Goal: Information Seeking & Learning: Learn about a topic

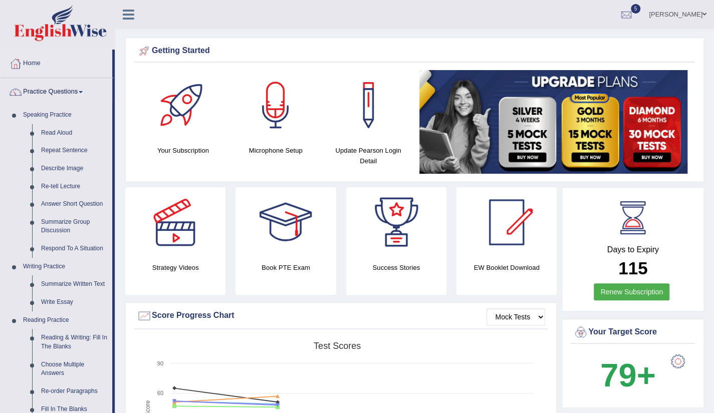
scroll to position [362, 0]
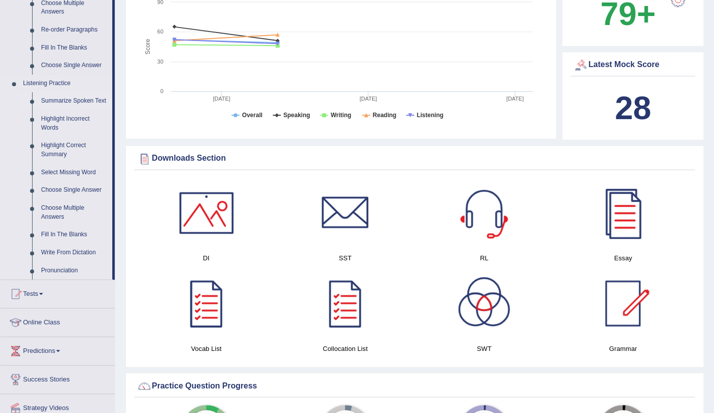
click at [87, 104] on link "Summarize Spoken Text" at bounding box center [75, 101] width 76 height 18
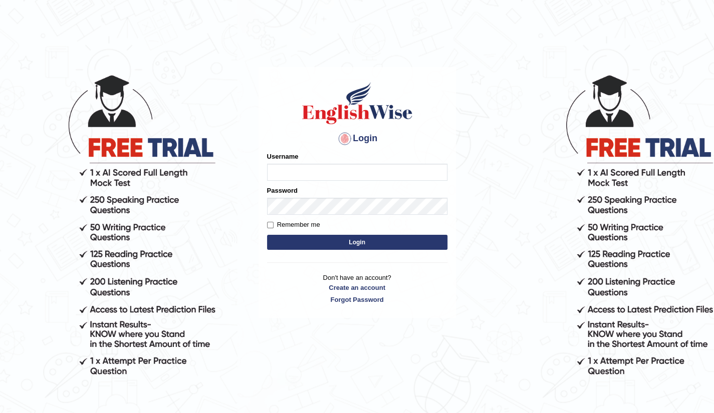
type input "Raj2512"
click at [357, 246] on button "Login" at bounding box center [357, 242] width 180 height 15
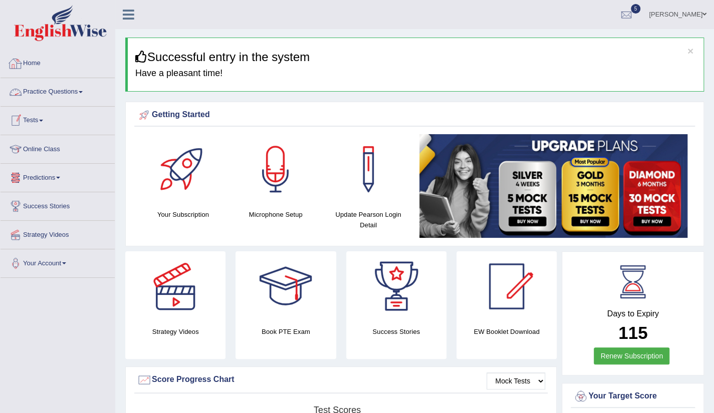
click at [50, 94] on link "Practice Questions" at bounding box center [58, 90] width 114 height 25
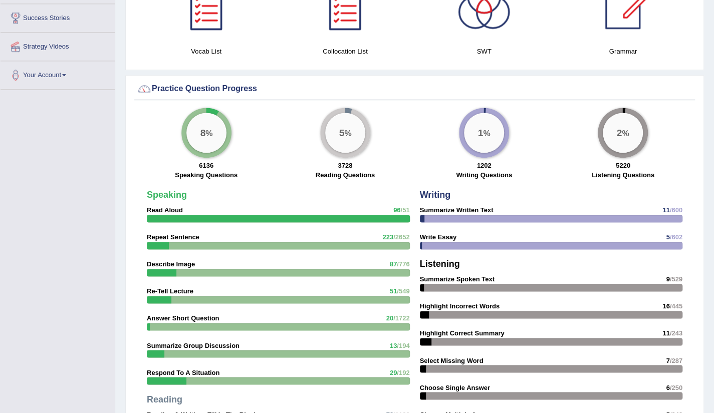
scroll to position [362, 0]
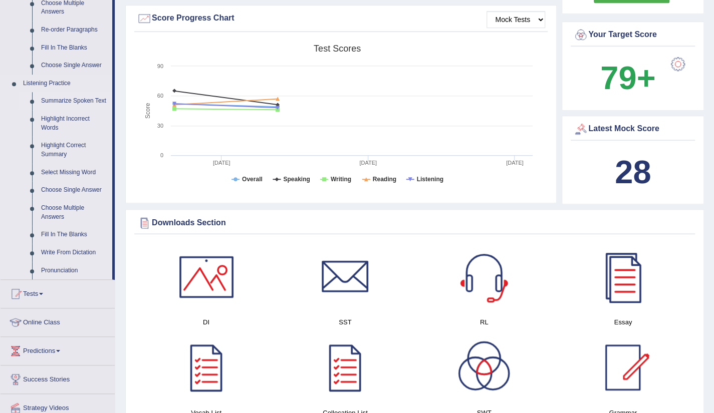
click at [63, 99] on link "Summarize Spoken Text" at bounding box center [75, 101] width 76 height 18
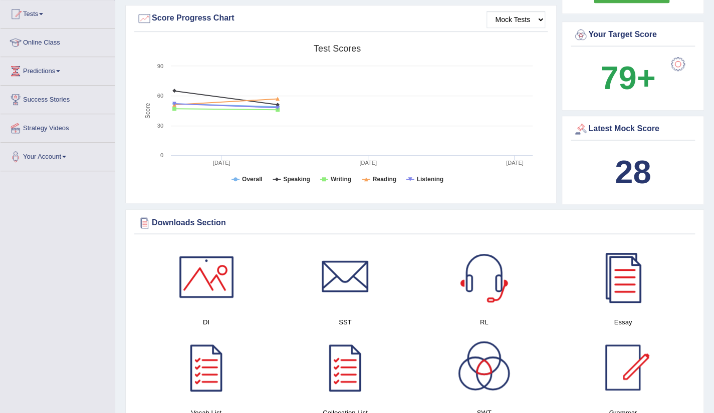
scroll to position [262, 0]
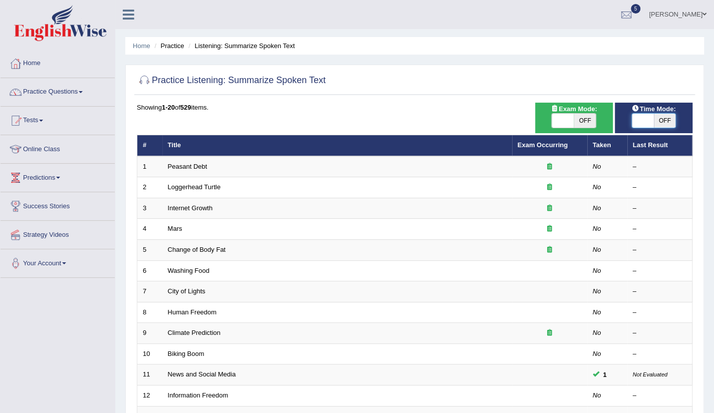
click at [633, 125] on span at bounding box center [643, 121] width 22 height 14
checkbox input "true"
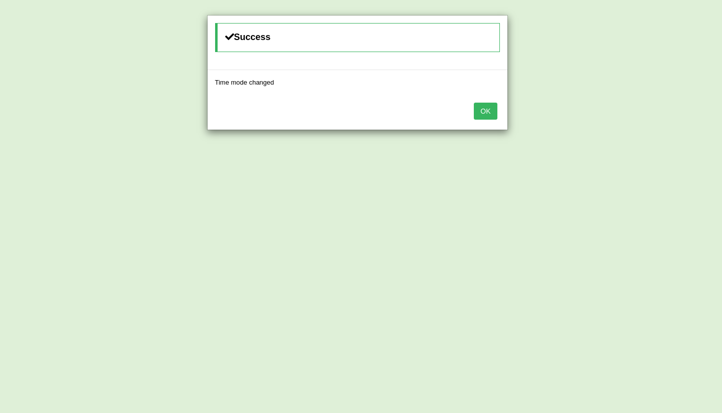
click at [487, 108] on button "OK" at bounding box center [485, 111] width 23 height 17
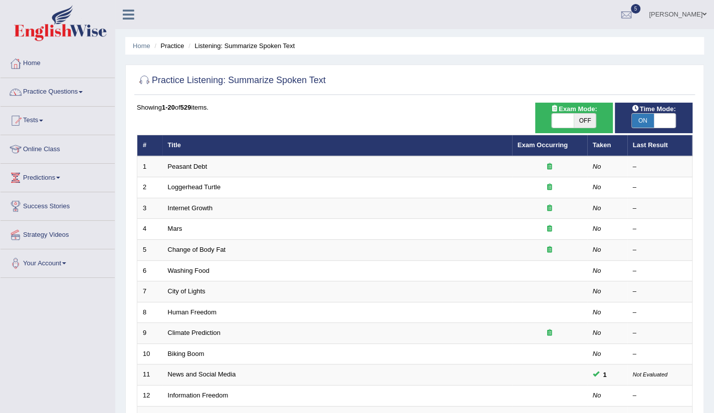
scroll to position [245, 0]
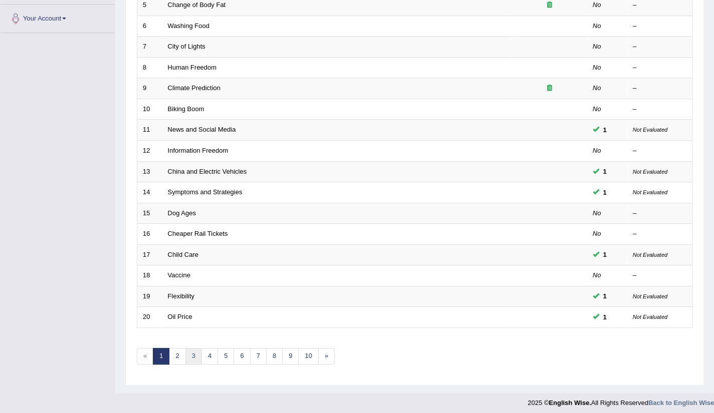
click at [197, 356] on link "3" at bounding box center [193, 356] width 17 height 17
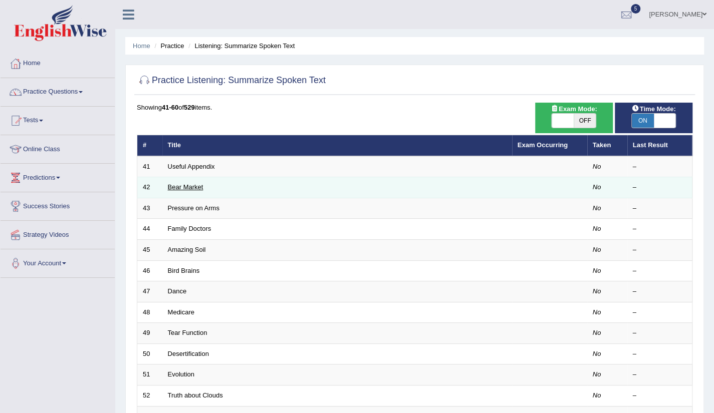
click at [188, 186] on link "Bear Market" at bounding box center [186, 187] width 36 height 8
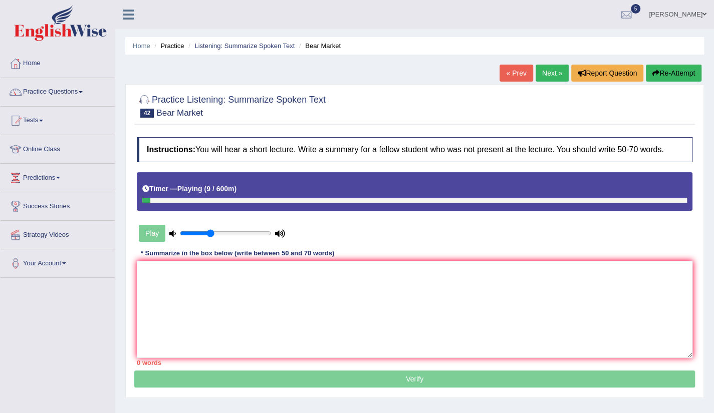
click at [509, 70] on link "« Prev" at bounding box center [516, 73] width 33 height 17
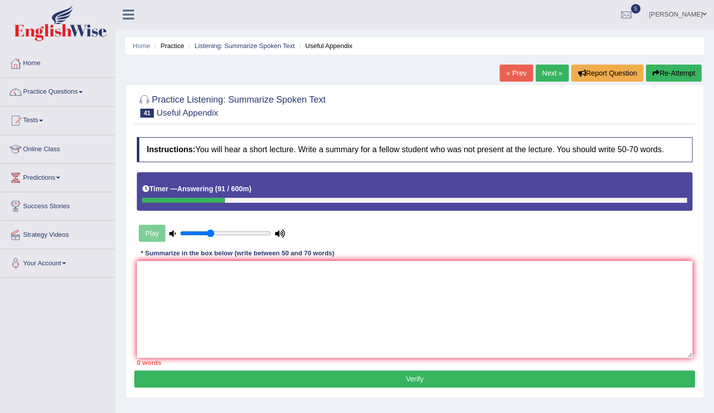
click at [422, 135] on div "Instructions: You will hear a short lecture. Write a summary for a fellow stude…" at bounding box center [414, 251] width 561 height 239
click at [159, 283] on textarea at bounding box center [415, 309] width 556 height 97
type textarea "T"
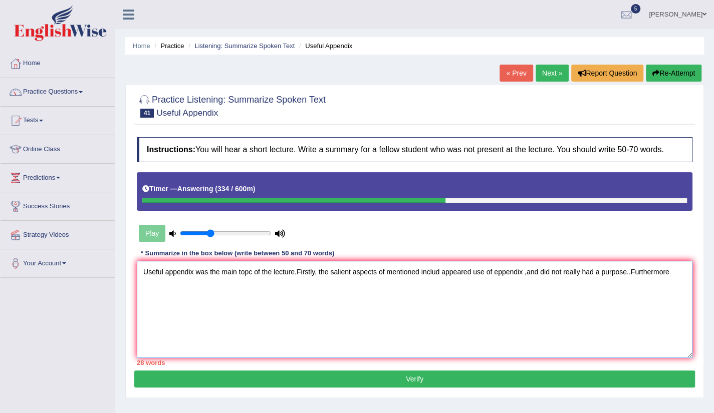
click at [630, 272] on textarea "Useful appendix was the main topc of the lecture.Firstly, the salient aspects o…" at bounding box center [415, 309] width 556 height 97
click at [672, 269] on textarea "Useful appendix was the main topc of the lecture.Firstly, the salient aspects o…" at bounding box center [415, 309] width 556 height 97
click at [211, 287] on textarea "Useful appendix was the main topc of the lecture.Firstly, the salient aspects o…" at bounding box center [415, 309] width 556 height 97
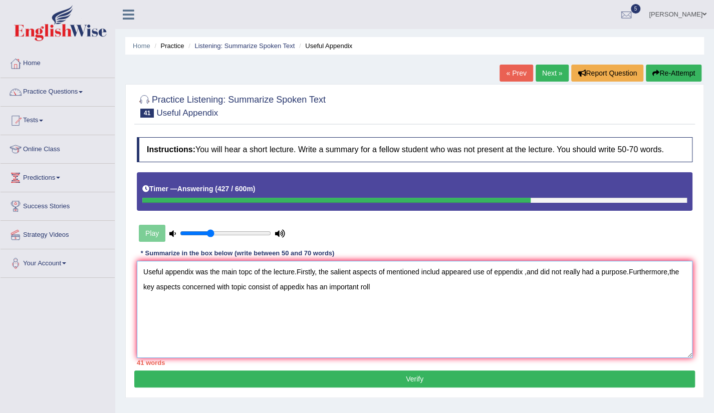
click at [386, 282] on textarea "Useful appendix was the main topc of the lecture.Firstly, the salient aspects o…" at bounding box center [415, 309] width 556 height 97
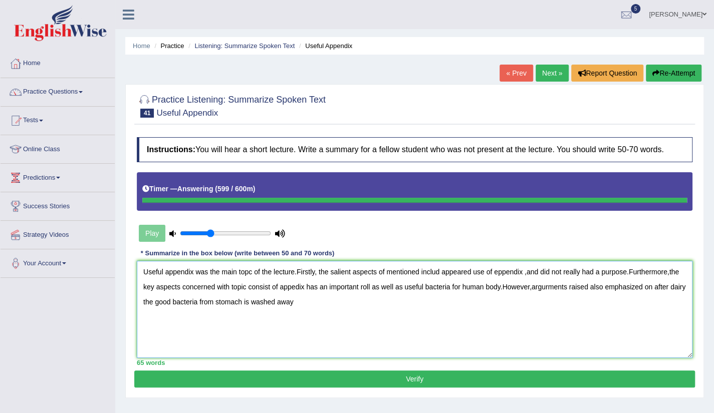
type textarea "Useful appendix was the main topc of the lecture.Firstly, the salient aspects o…"
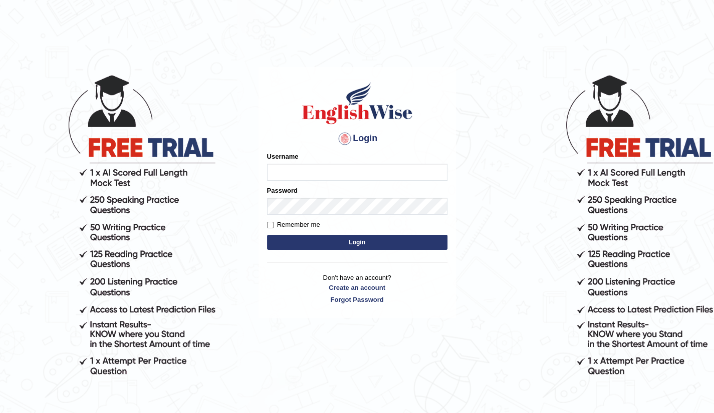
type input "Raj2512"
click at [341, 243] on button "Login" at bounding box center [357, 242] width 180 height 15
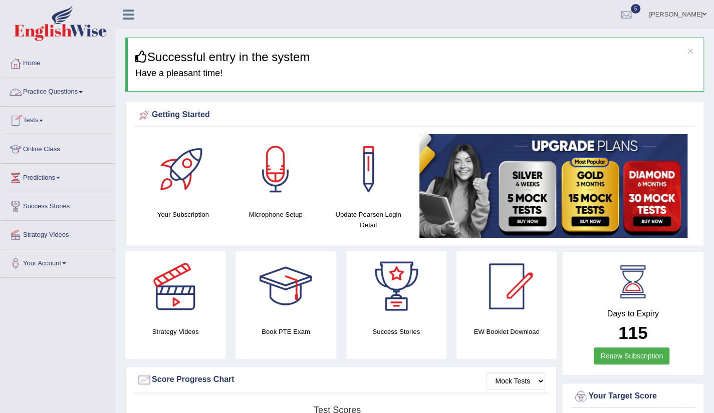
click at [47, 95] on link "Practice Questions" at bounding box center [58, 90] width 114 height 25
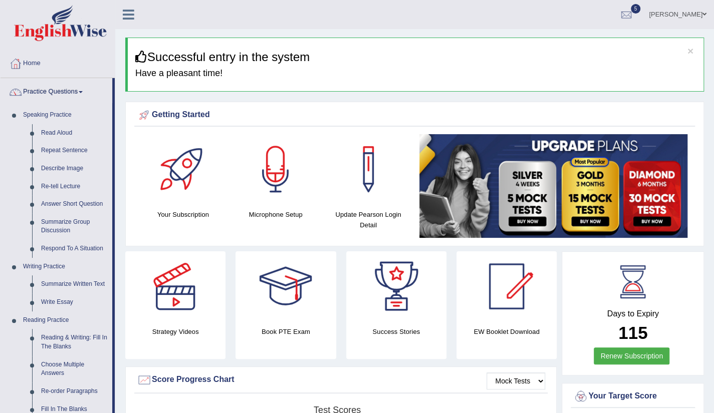
scroll to position [362, 0]
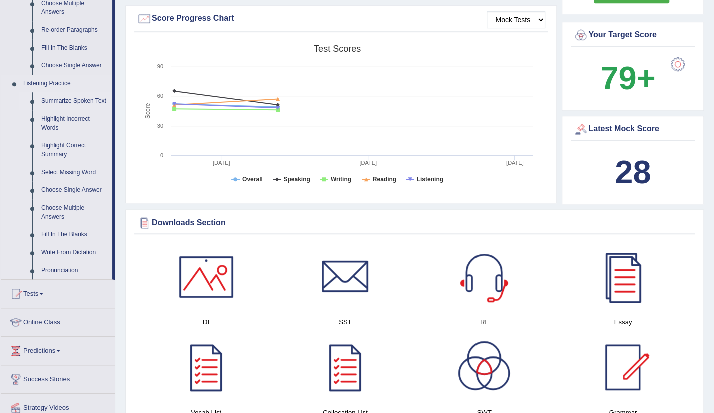
click at [61, 105] on link "Summarize Spoken Text" at bounding box center [75, 101] width 76 height 18
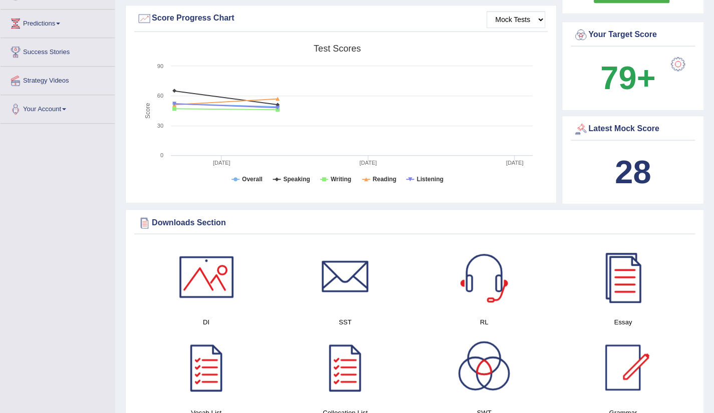
scroll to position [233, 0]
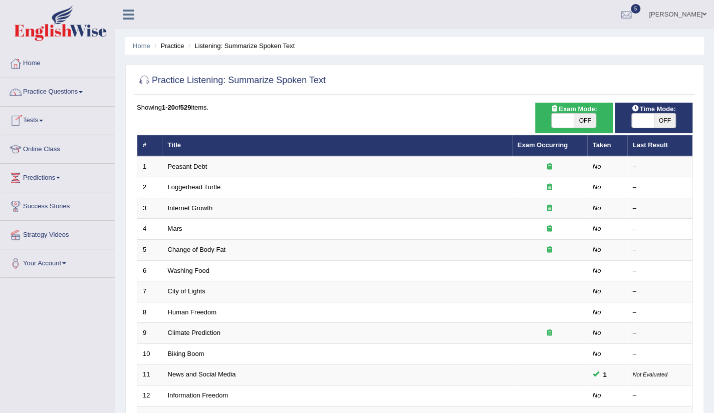
scroll to position [245, 0]
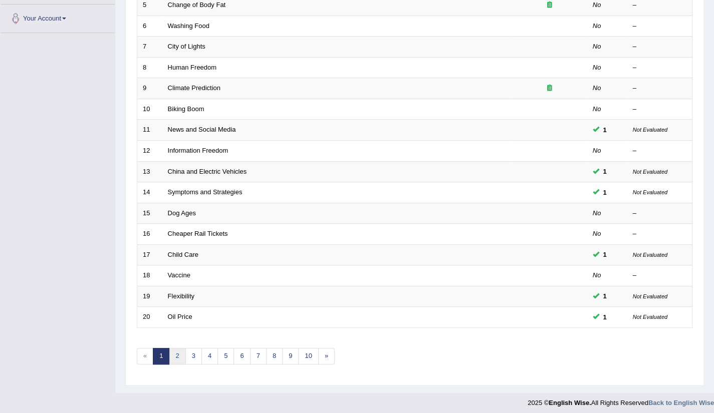
click at [171, 354] on link "2" at bounding box center [177, 356] width 17 height 17
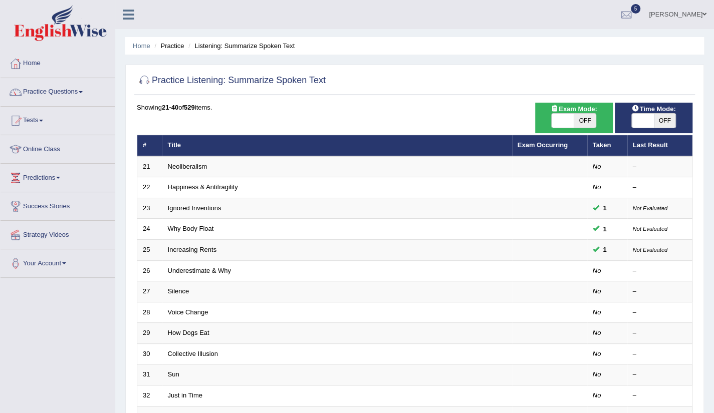
scroll to position [245, 0]
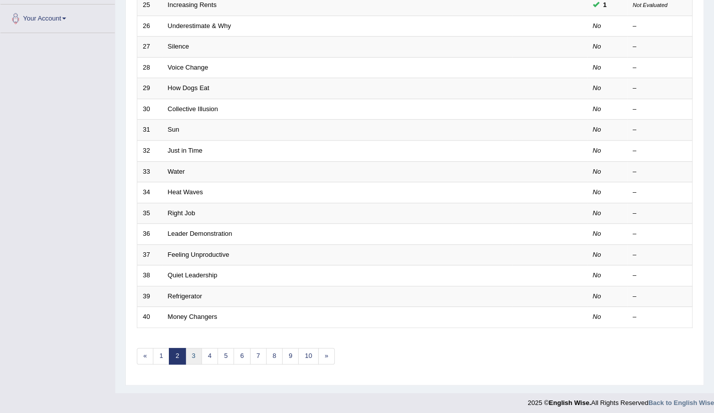
click at [197, 348] on link "3" at bounding box center [193, 356] width 17 height 17
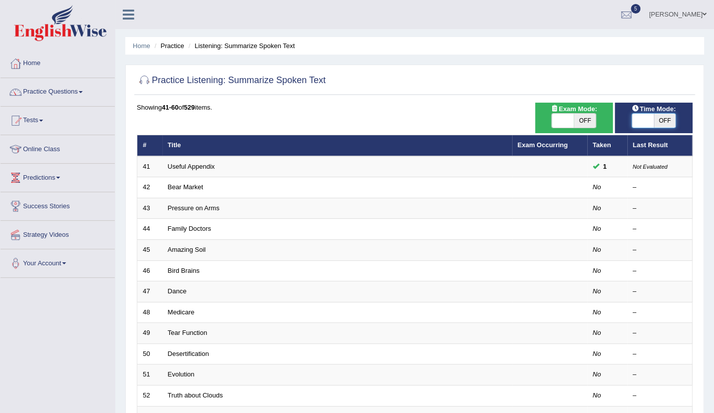
click at [644, 123] on span at bounding box center [643, 121] width 22 height 14
checkbox input "true"
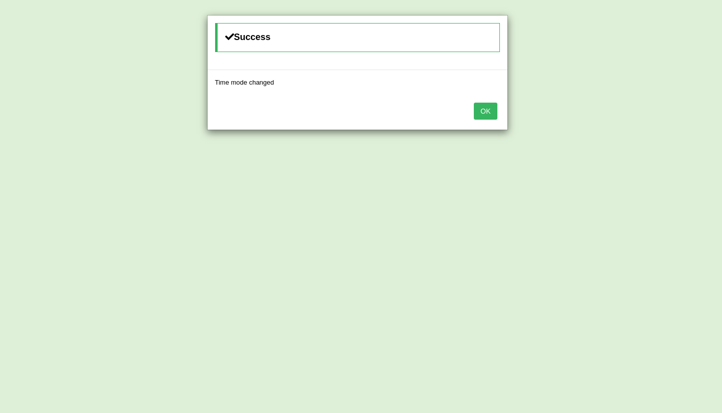
click at [477, 118] on button "OK" at bounding box center [485, 111] width 23 height 17
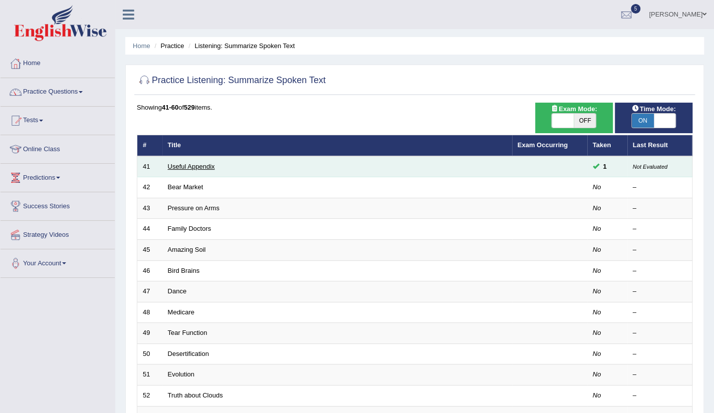
click at [205, 167] on link "Useful Appendix" at bounding box center [191, 167] width 47 height 8
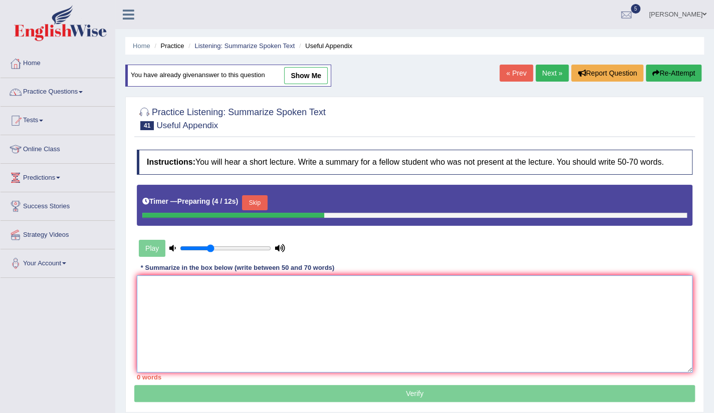
click at [170, 287] on textarea at bounding box center [415, 324] width 556 height 97
type textarea "T"
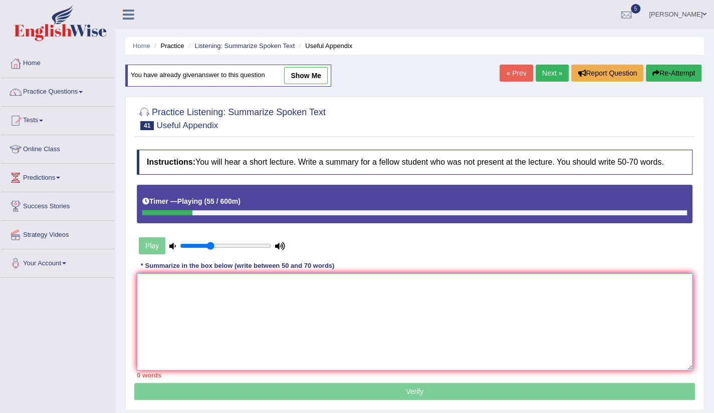
click at [153, 296] on textarea at bounding box center [415, 322] width 556 height 97
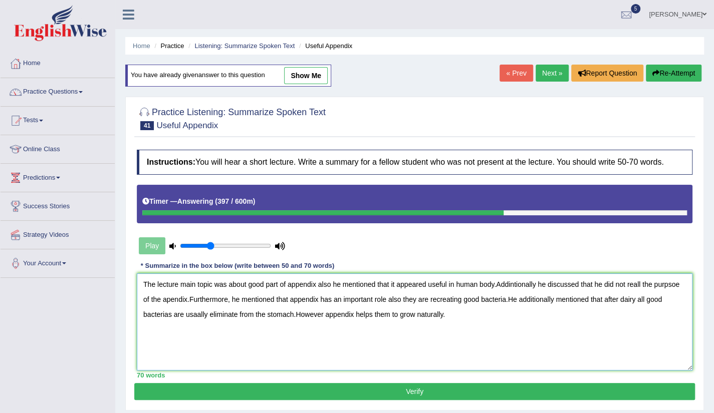
click at [534, 285] on textarea "The lecture main topic was about good part of appendix also he mentioned that i…" at bounding box center [415, 322] width 556 height 97
click at [546, 303] on textarea "The lecture main topic was about good part of appendix also he mentioned that i…" at bounding box center [415, 322] width 556 height 97
click at [167, 315] on textarea "The lecture main topic was about good part of appendix also he mentioned that i…" at bounding box center [415, 322] width 556 height 97
click at [413, 320] on textarea "The lecture main topic was about good part of appendix also he mentioned that i…" at bounding box center [415, 322] width 556 height 97
click at [289, 309] on textarea "The lecture main topic was about good part of appendix also he mentioned that i…" at bounding box center [415, 322] width 556 height 97
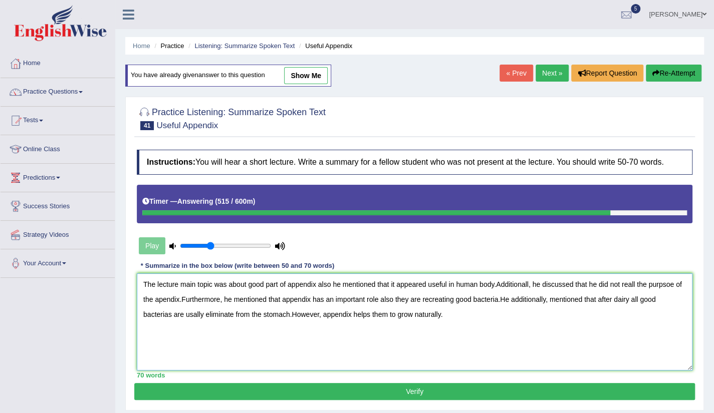
click at [394, 300] on textarea "The lecture main topic was about good part of appendix also he mentioned that i…" at bounding box center [415, 322] width 556 height 97
type textarea "The lecture main topic was about good part of appendix also he mentioned that i…"
click at [411, 386] on button "Verify" at bounding box center [414, 391] width 561 height 17
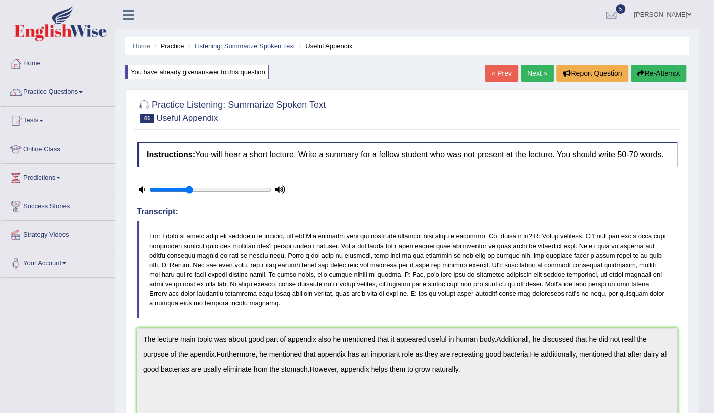
click at [536, 77] on link "Next »" at bounding box center [537, 73] width 33 height 17
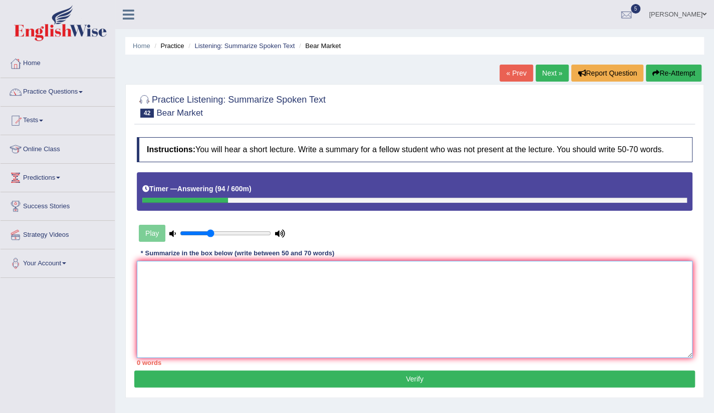
click at [169, 295] on textarea at bounding box center [415, 309] width 556 height 97
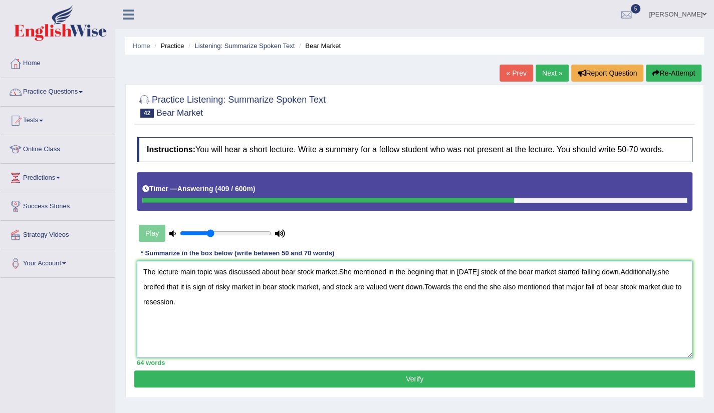
click at [602, 274] on textarea "The lecture main topic was discussed about bear stock market.She mentioned in t…" at bounding box center [415, 309] width 556 height 97
click at [323, 287] on textarea "The lecture main topic was discussed about bear stock market.She mentioned in t…" at bounding box center [415, 309] width 556 height 97
click at [405, 288] on textarea "The lecture main topic was discussed about bear stock market.She mentioned in t…" at bounding box center [415, 309] width 556 height 97
click at [420, 287] on textarea "The lecture main topic was discussed about bear stock market.She mentioned in t…" at bounding box center [415, 309] width 556 height 97
click at [580, 288] on textarea "The lecture main topic was discussed about bear stock market.She mentioned in t…" at bounding box center [415, 309] width 556 height 97
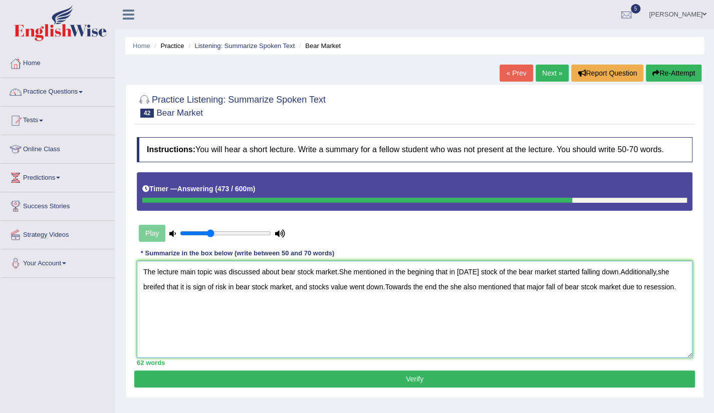
click at [667, 288] on textarea "The lecture main topic was discussed about bear stock market.She mentioned in t…" at bounding box center [415, 309] width 556 height 97
click at [198, 301] on textarea "The lecture main topic was discussed about bear stock market.She mentioned in t…" at bounding box center [415, 309] width 556 height 97
click at [402, 327] on textarea "The lecture main topic was discussed about bear stock market.She mentioned in t…" at bounding box center [415, 309] width 556 height 97
click at [540, 275] on textarea "The lecture main topic was discussed about bear stock market.She mentioned in t…" at bounding box center [415, 309] width 556 height 97
click at [190, 286] on textarea "The lecture main topic was discussed about bear stock market.She mentioned in t…" at bounding box center [415, 309] width 556 height 97
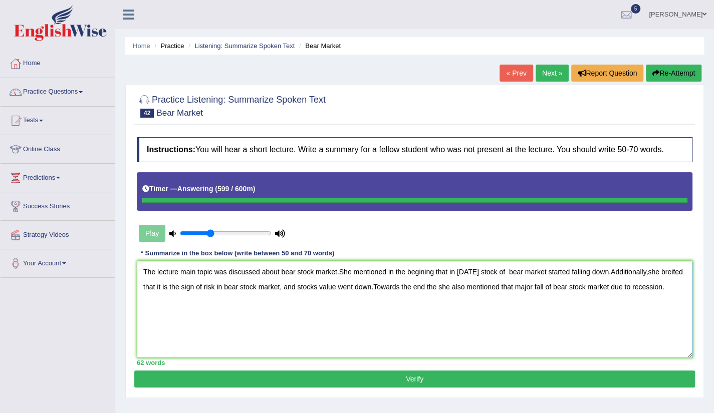
type textarea "The lecture main topic was discussed about bear stock market.She mentioned in t…"
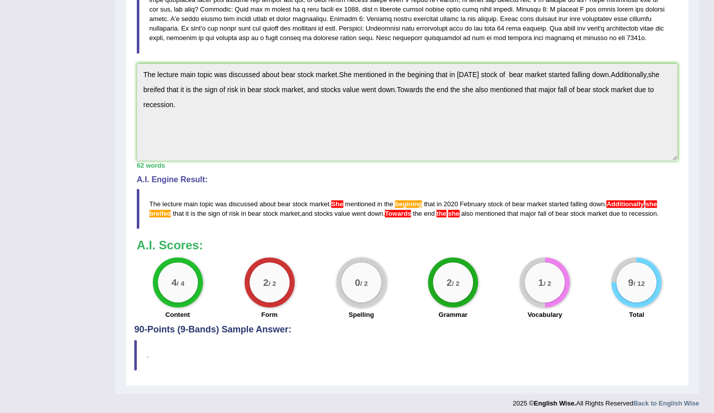
scroll to position [312, 0]
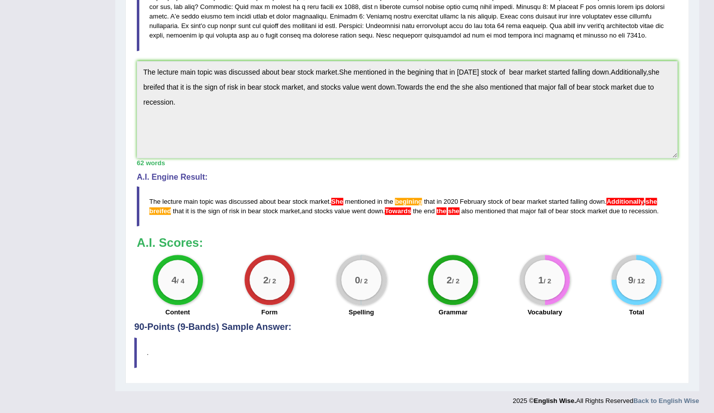
drag, startPoint x: 151, startPoint y: 200, endPoint x: 228, endPoint y: 225, distance: 81.3
click at [228, 225] on div "Instructions: You will hear a short lecture. Write a summary for a fellow stude…" at bounding box center [407, 72] width 546 height 502
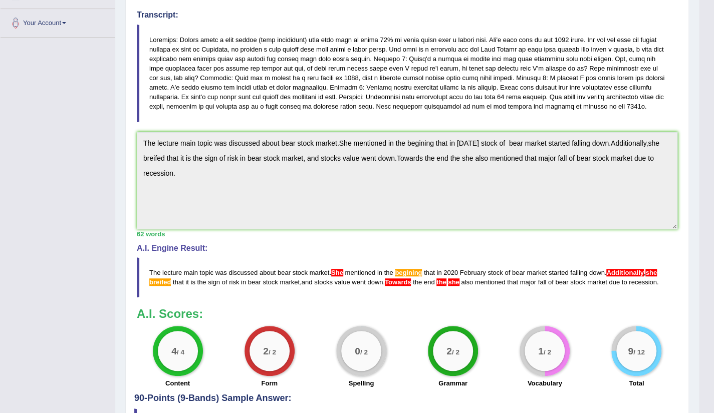
scroll to position [0, 0]
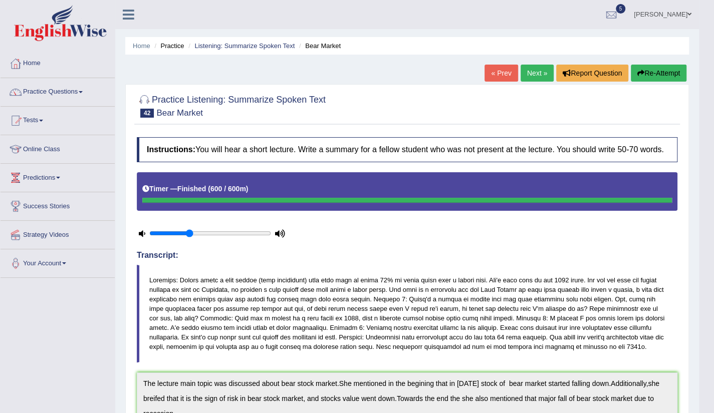
click at [530, 73] on link "Next »" at bounding box center [537, 73] width 33 height 17
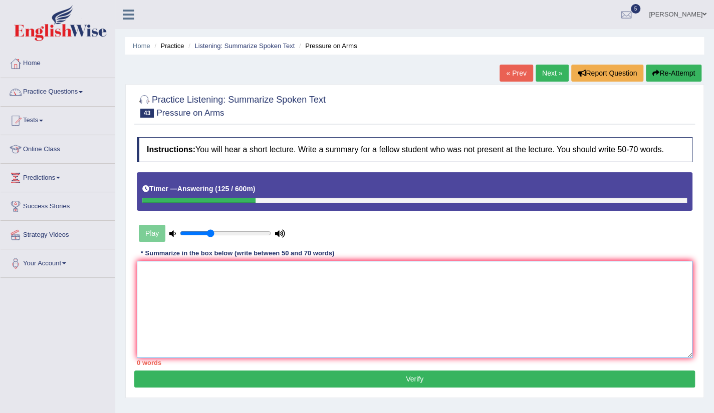
click at [158, 290] on textarea at bounding box center [415, 309] width 556 height 97
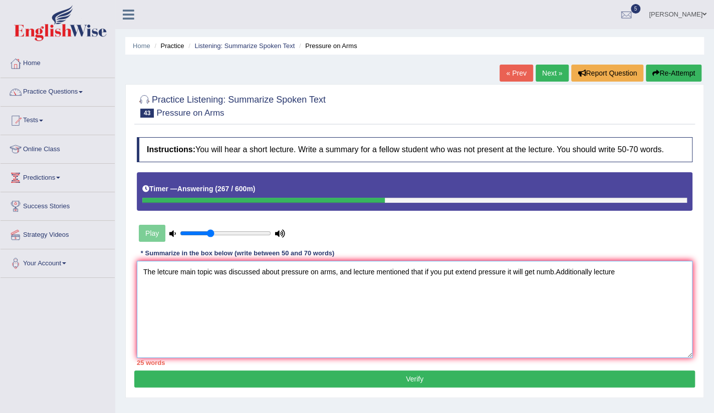
click at [590, 274] on textarea "The letcure main topic was discussed about pressure on arms, and lecture mentio…" at bounding box center [415, 309] width 556 height 97
click at [624, 270] on textarea "The letcure main topic was discussed about pressure on arms, and lecture mentio…" at bounding box center [415, 309] width 556 height 97
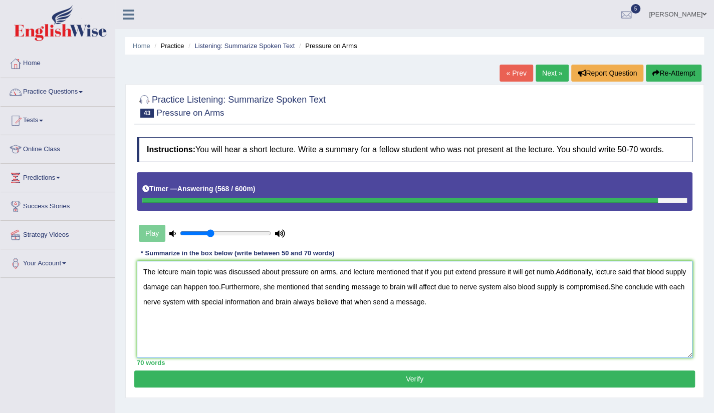
click at [221, 288] on textarea "The letcure main topic was discussed about pressure on arms, and lecture mentio…" at bounding box center [415, 309] width 556 height 97
click at [490, 289] on textarea "The letcure main topic was discussed about pressure on arms, and lecture mentio…" at bounding box center [415, 309] width 556 height 97
type textarea "The letcure main topic was discussed about pressure on arms, and lecture mentio…"
